Goal: Information Seeking & Learning: Understand process/instructions

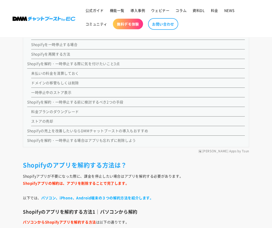
scroll to position [465, 0]
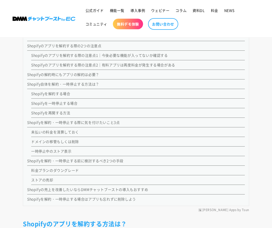
click at [68, 55] on link "Shopifyのアプリを解約する際の注意点1｜今後必要な機能が入ってないか確認する" at bounding box center [99, 55] width 137 height 5
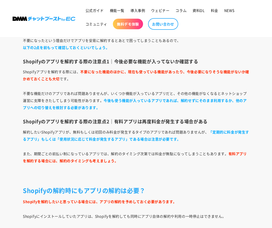
scroll to position [1579, 0]
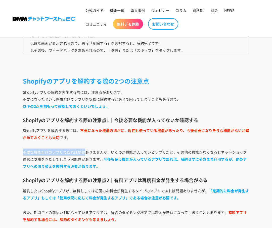
drag, startPoint x: 25, startPoint y: 151, endPoint x: 84, endPoint y: 153, distance: 59.2
click at [84, 153] on p "不要な機能だけのアプリであれば問題ありませんが、いくつか機能が入っているアプリだと、その他の機能がなくなるとネットショップ運営に支障をきたしてしまう可能性があ…" at bounding box center [136, 158] width 227 height 21
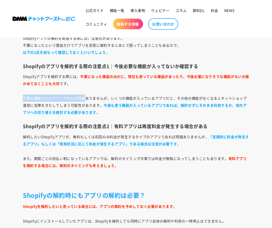
scroll to position [1638, 0]
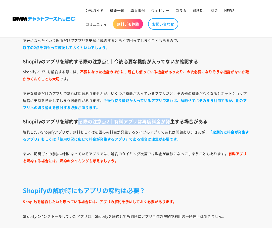
drag, startPoint x: 75, startPoint y: 124, endPoint x: 167, endPoint y: 120, distance: 91.7
click at [167, 120] on h3 "Shopifyのアプリを解約する際の注意点2｜ 有料アプリは再度料金が発生する場合がある" at bounding box center [136, 121] width 227 height 6
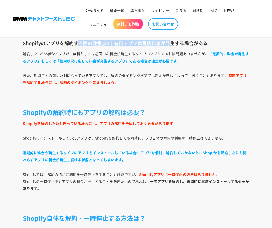
scroll to position [1755, 0]
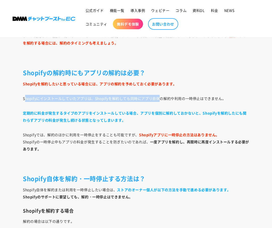
drag, startPoint x: 24, startPoint y: 97, endPoint x: 155, endPoint y: 94, distance: 131.0
click at [154, 99] on p "Shopifyにインストールしていたアプリは、Shopifyを解約しても同時にアプリ自体の解約や利用の一時停止はできません。" at bounding box center [136, 98] width 227 height 7
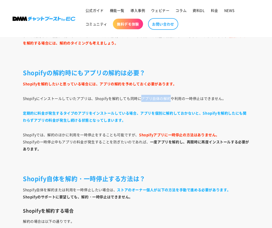
drag, startPoint x: 166, startPoint y: 99, endPoint x: 137, endPoint y: 97, distance: 29.5
click at [137, 97] on p "Shopifyにインストールしていたアプリは、Shopifyを解約しても同時にアプリ自体の解約や利用の一時停止はできません。" at bounding box center [136, 98] width 227 height 7
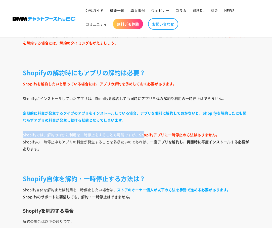
drag, startPoint x: 21, startPoint y: 135, endPoint x: 140, endPoint y: 134, distance: 118.9
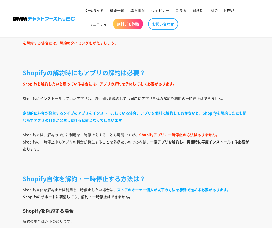
click at [115, 147] on p "Shopifyでは、解約のほかに利用を一時停止をすることも可能ですが、 Shopifyアプリに一時停止の方法はありません。 Shopifyの一時停止中もアプリ…" at bounding box center [136, 141] width 227 height 21
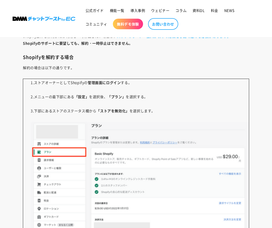
scroll to position [1931, 0]
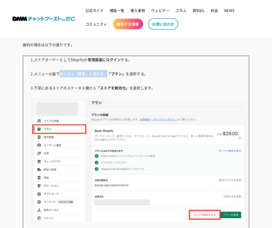
drag, startPoint x: 56, startPoint y: 75, endPoint x: 106, endPoint y: 75, distance: 49.6
click at [106, 75] on p "1.ストアオーナーとしてShopifyの 管理画面にログイン する。 2.メニューの最下部にある 「設定」 を選択後、 「プラン」 を選択する。 3.下部にあ…" at bounding box center [136, 156] width 227 height 201
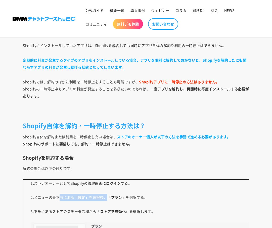
scroll to position [1755, 0]
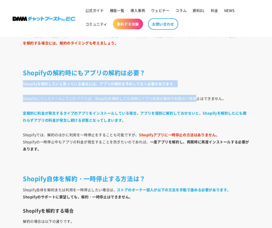
drag, startPoint x: 24, startPoint y: 85, endPoint x: 193, endPoint y: 92, distance: 169.3
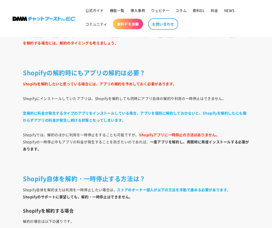
drag, startPoint x: 51, startPoint y: 99, endPoint x: 104, endPoint y: 102, distance: 53.5
click at [93, 99] on p "Shopifyにインストールしていたアプリは、Shopifyを解約しても同時にアプリ自体の解約や利用の一時停止はできません。" at bounding box center [136, 98] width 227 height 7
copy p "ールしていたアプリは、"
drag, startPoint x: 128, startPoint y: 97, endPoint x: 138, endPoint y: 98, distance: 9.9
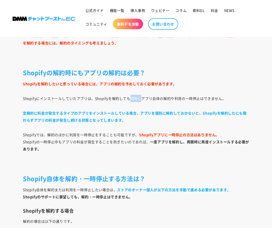
click at [138, 98] on p "Shopifyにインストールしていたアプリは、Shopifyを解約しても同時にアプリ自体の解約や利用の一時停止はできません。" at bounding box center [136, 98] width 227 height 7
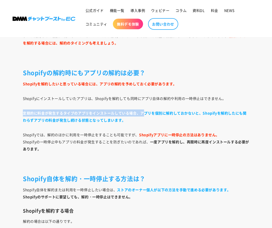
drag, startPoint x: 17, startPoint y: 112, endPoint x: 145, endPoint y: 114, distance: 127.2
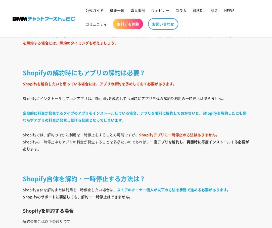
click at [144, 119] on p "定期的に料金が発生するタイプのアプリをインストールしている場合、アプリを個別に解約しておかないと、Shopifyを解約したにも関わらずアプリの料金が発生し続け…" at bounding box center [136, 116] width 227 height 14
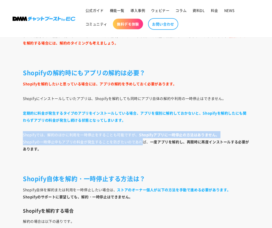
drag, startPoint x: 20, startPoint y: 136, endPoint x: 144, endPoint y: 140, distance: 123.2
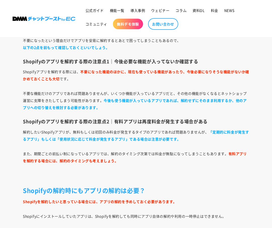
scroll to position [465, 0]
